Goal: Task Accomplishment & Management: Manage account settings

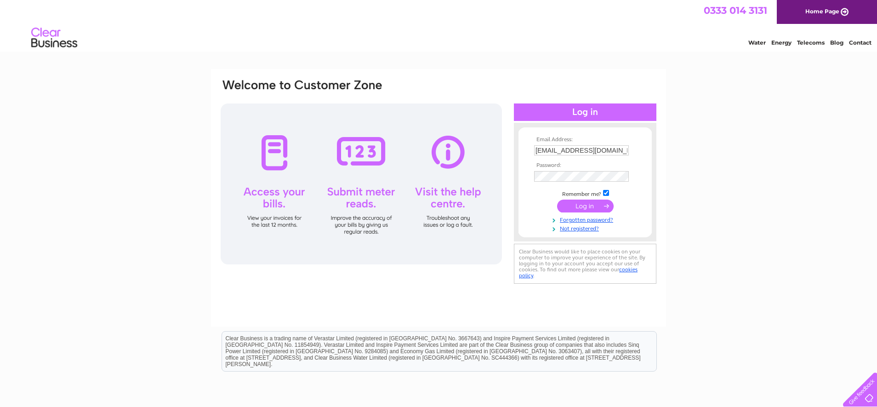
click at [584, 207] on input "submit" at bounding box center [585, 205] width 57 height 13
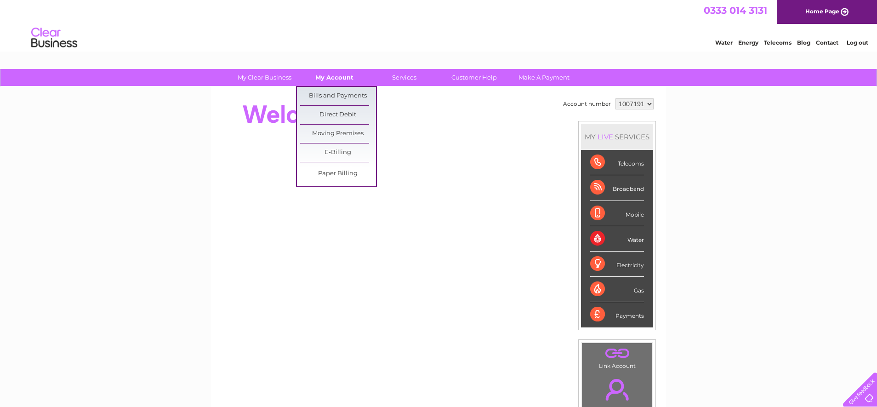
click at [328, 77] on link "My Account" at bounding box center [334, 77] width 76 height 17
click at [329, 93] on link "Bills and Payments" at bounding box center [338, 96] width 76 height 18
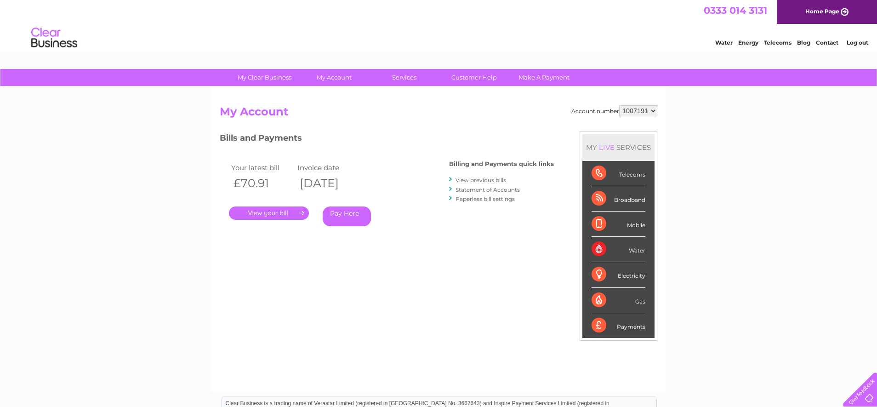
click at [267, 212] on link "." at bounding box center [269, 212] width 80 height 13
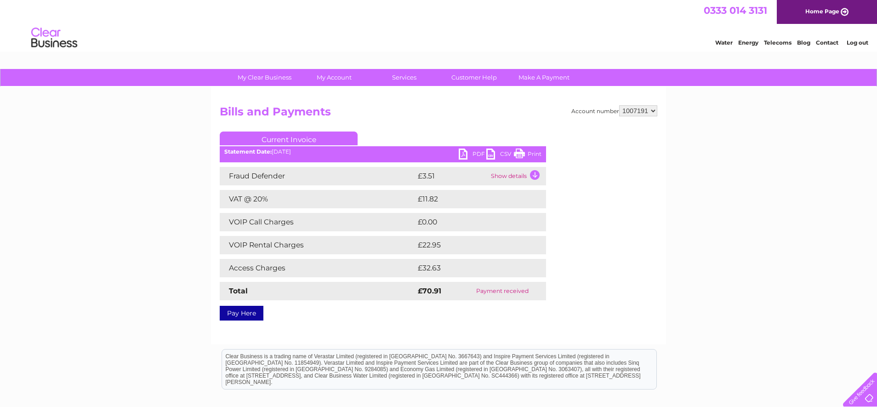
click at [462, 151] on link "PDF" at bounding box center [473, 154] width 28 height 13
click at [853, 43] on link "Log out" at bounding box center [857, 42] width 22 height 7
